Goal: Transaction & Acquisition: Purchase product/service

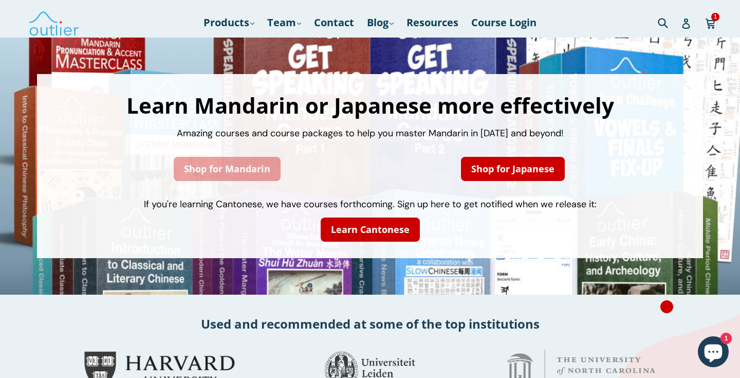
click at [200, 173] on link "Shop for Mandarin" at bounding box center [227, 169] width 107 height 24
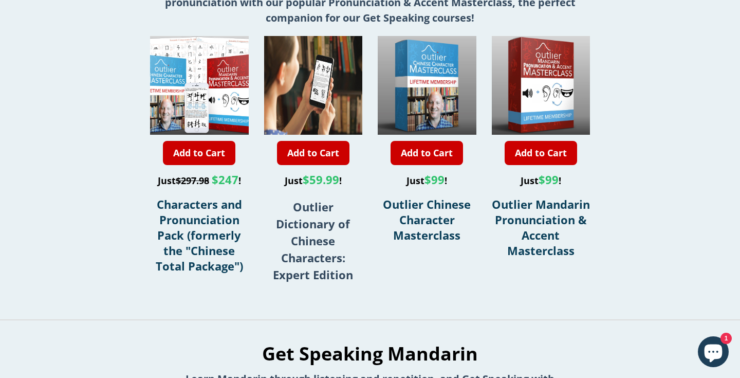
scroll to position [372, 0]
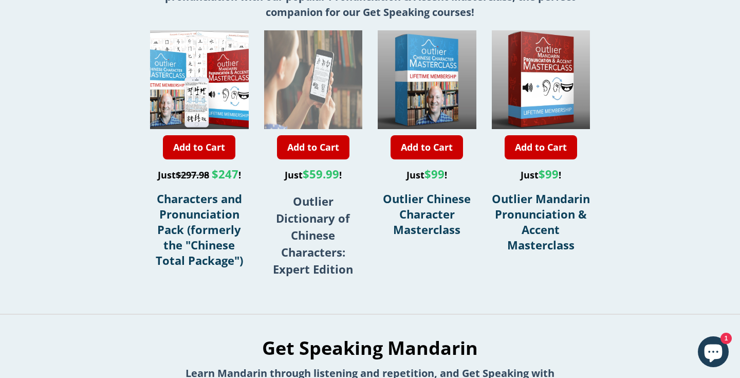
click at [344, 87] on img at bounding box center [313, 79] width 99 height 99
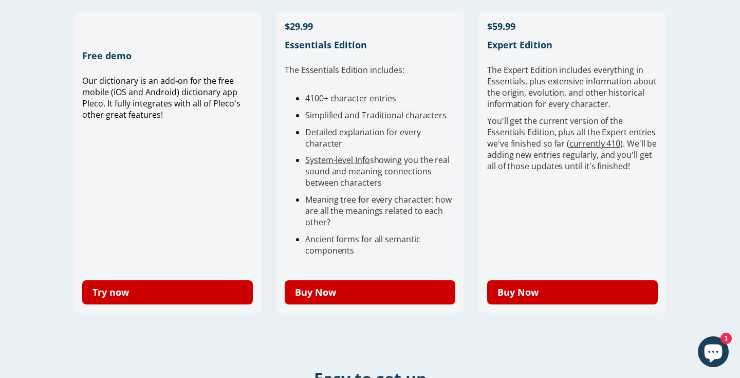
scroll to position [302, 0]
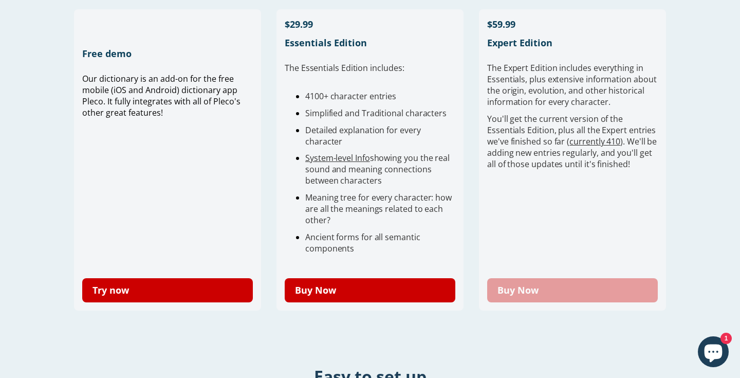
click at [526, 286] on link "Buy Now" at bounding box center [572, 290] width 171 height 24
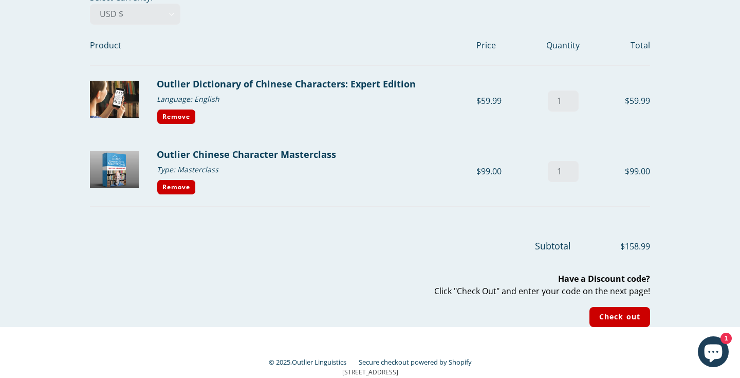
scroll to position [45, 0]
